Goal: Task Accomplishment & Management: Complete application form

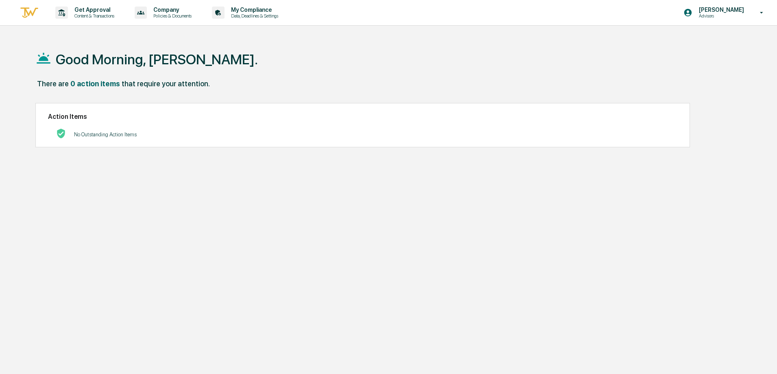
click at [79, 14] on p "Content & Transactions" at bounding box center [93, 16] width 50 height 6
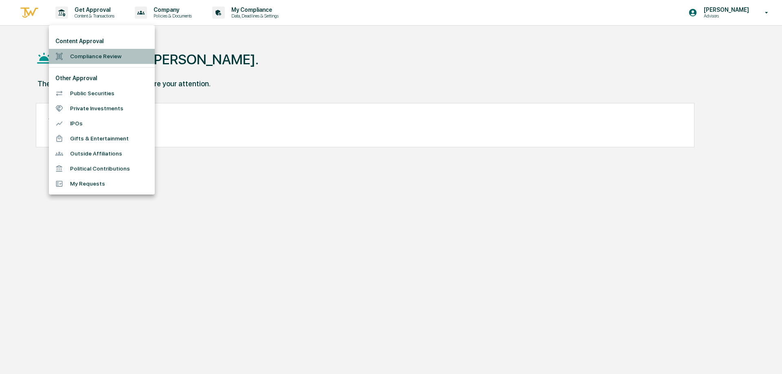
click at [85, 55] on li "Compliance Review" at bounding box center [102, 56] width 106 height 15
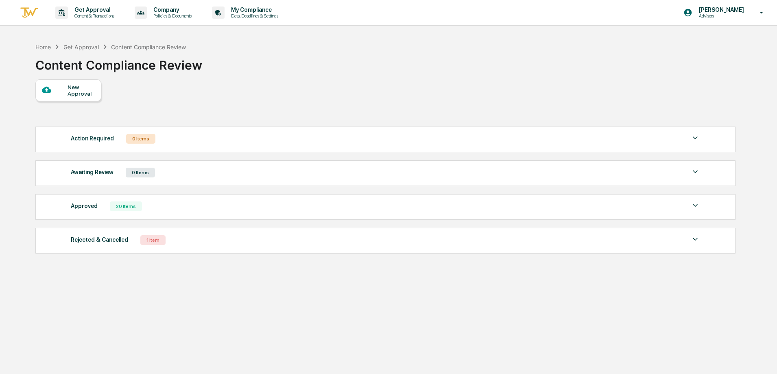
click at [73, 92] on div "New Approval" at bounding box center [81, 90] width 27 height 13
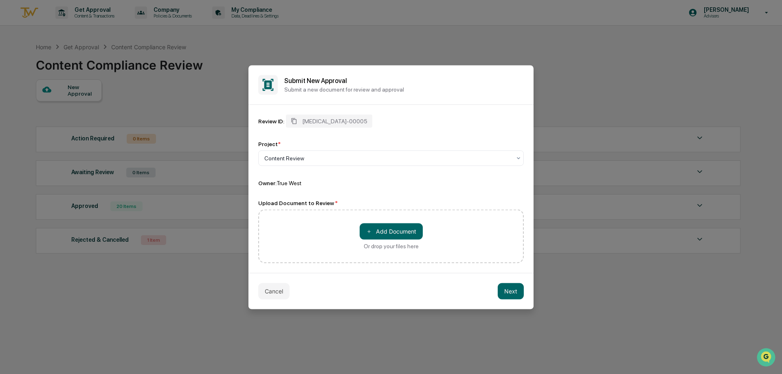
click at [274, 291] on button "Cancel" at bounding box center [273, 291] width 31 height 16
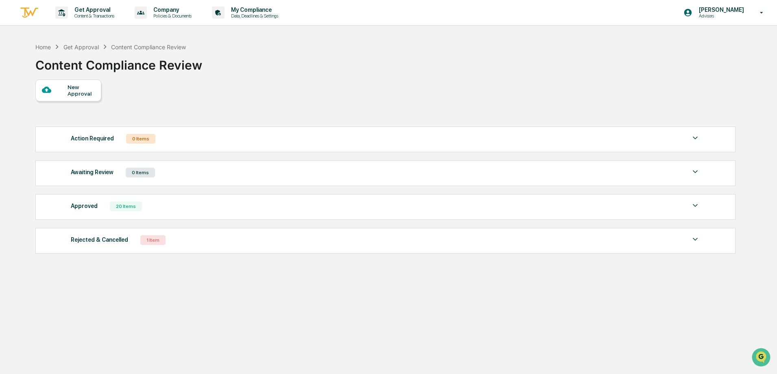
click at [729, 15] on p "Advisors" at bounding box center [721, 16] width 56 height 6
click at [458, 78] on div at bounding box center [391, 187] width 782 height 374
click at [61, 91] on div at bounding box center [55, 90] width 26 height 10
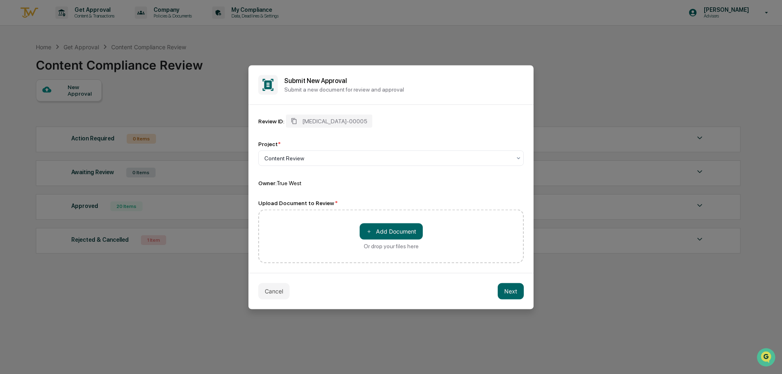
click at [372, 229] on button "＋ Add Document" at bounding box center [390, 231] width 63 height 16
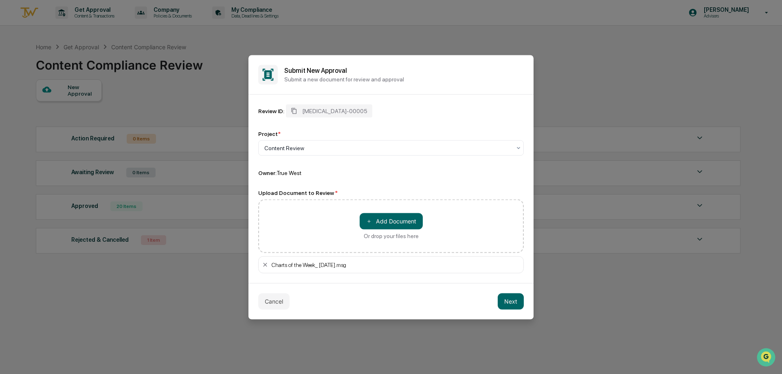
click at [327, 146] on div at bounding box center [387, 148] width 247 height 8
click at [510, 302] on button "Next" at bounding box center [510, 301] width 26 height 16
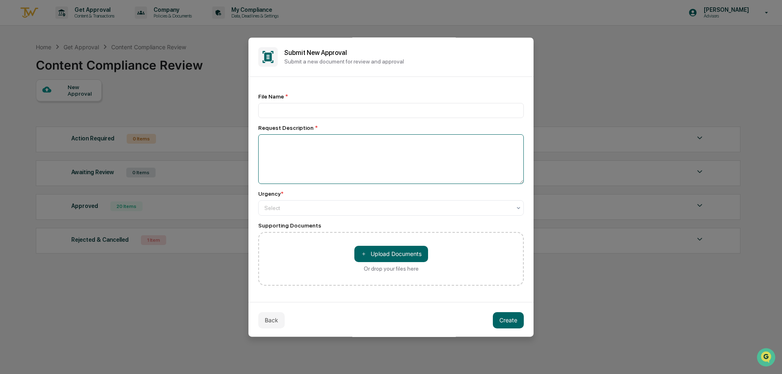
click at [278, 143] on textarea at bounding box center [390, 159] width 265 height 50
paste textarea "**********"
type textarea "**********"
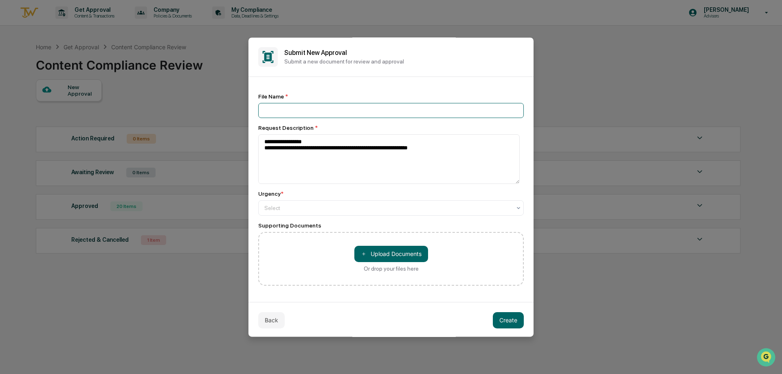
drag, startPoint x: 282, startPoint y: 116, endPoint x: 285, endPoint y: 112, distance: 5.2
click at [282, 116] on input at bounding box center [390, 110] width 265 height 15
type input "**********"
click at [274, 207] on div at bounding box center [387, 208] width 247 height 8
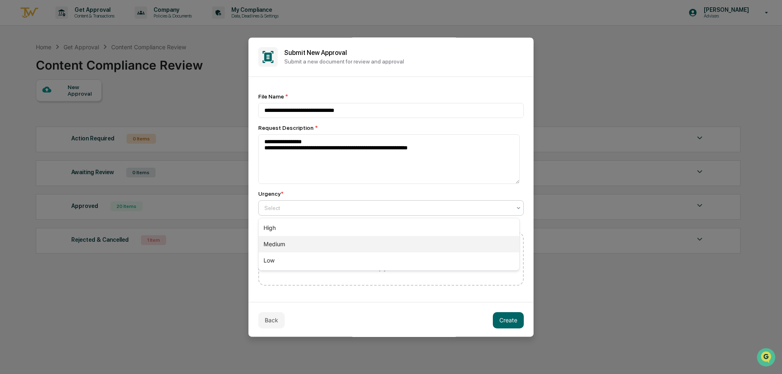
click at [271, 243] on div "Medium" at bounding box center [388, 244] width 261 height 16
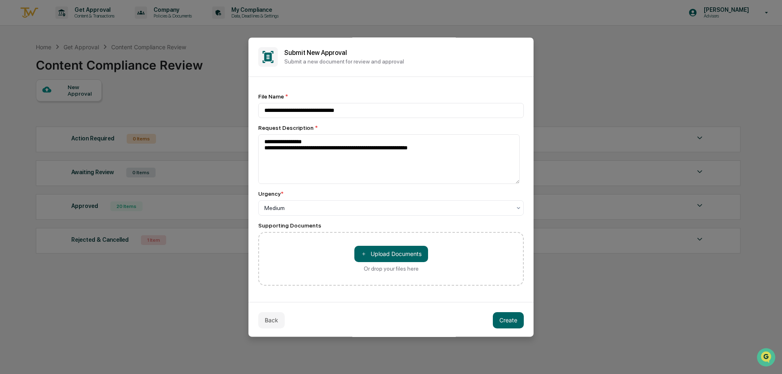
click at [507, 321] on button "Create" at bounding box center [508, 320] width 31 height 16
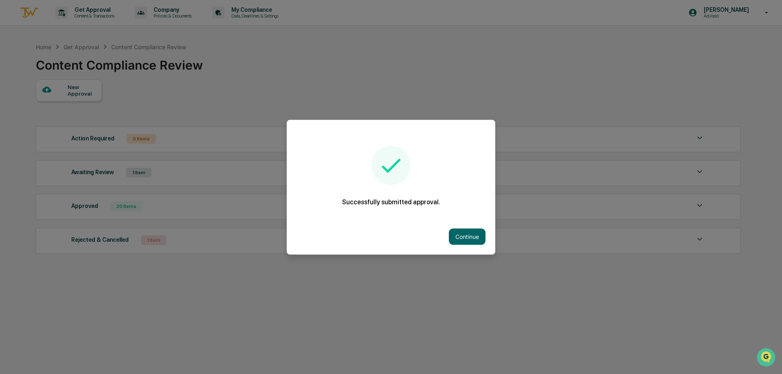
click at [456, 238] on button "Continue" at bounding box center [467, 236] width 37 height 16
